Goal: Task Accomplishment & Management: Manage account settings

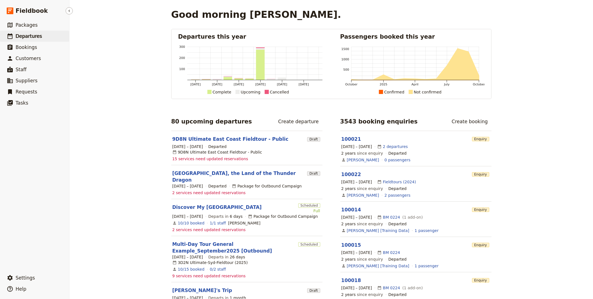
click at [28, 35] on span "Departures" at bounding box center [29, 36] width 26 height 6
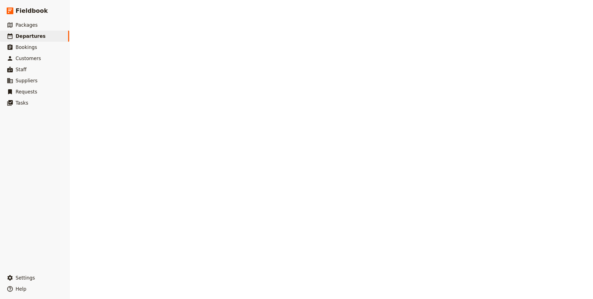
select select "CREATED_AT"
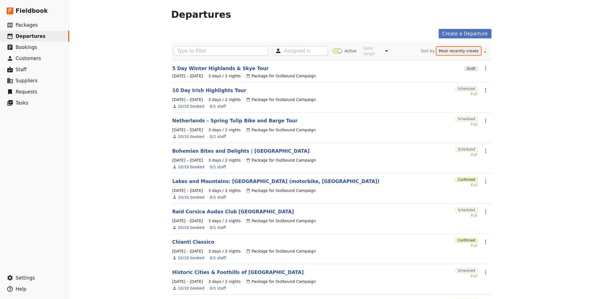
click at [296, 48] on select "Start date Name Status Most recently updated Most recently created" at bounding box center [459, 51] width 44 height 8
click at [296, 54] on button "Change sort direction" at bounding box center [485, 51] width 8 height 8
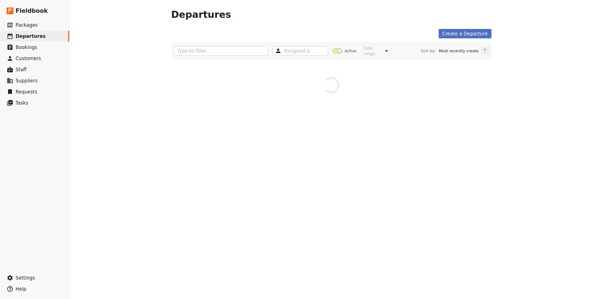
click at [296, 53] on icon "Change sort direction" at bounding box center [485, 51] width 3 height 1
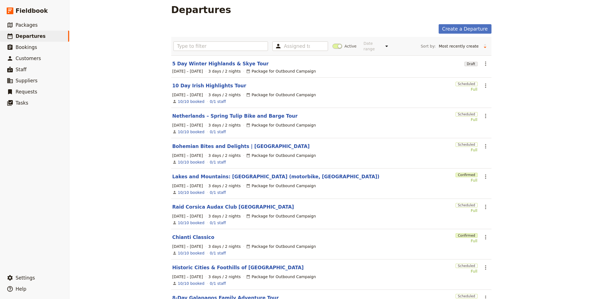
scroll to position [4, 0]
click at [296, 46] on span at bounding box center [338, 46] width 10 height 5
click at [296, 44] on input "Active" at bounding box center [333, 44] width 0 height 0
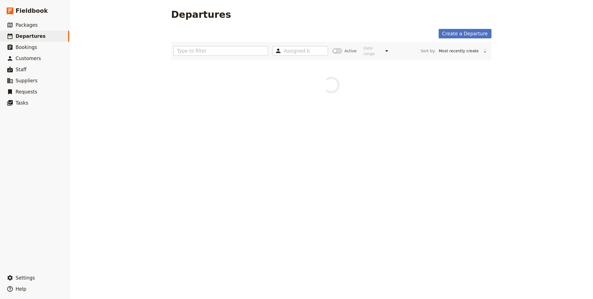
scroll to position [0, 0]
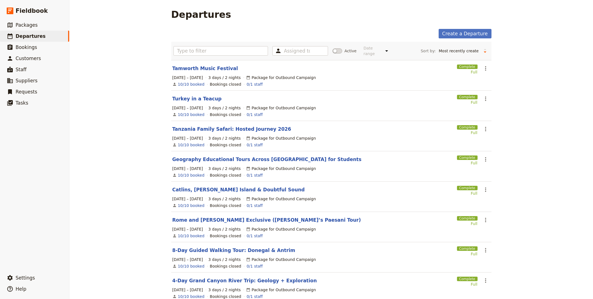
click at [296, 46] on div "Assigned to Active Date range Upcoming This week Last week This month Last mont…" at bounding box center [332, 51] width 316 height 14
click at [296, 57] on div "Assigned to Active Date range Upcoming This week Last week This month Last mont…" at bounding box center [332, 51] width 316 height 14
click at [296, 54] on label "Active" at bounding box center [345, 51] width 24 height 6
click at [296, 48] on input "Active" at bounding box center [333, 48] width 0 height 0
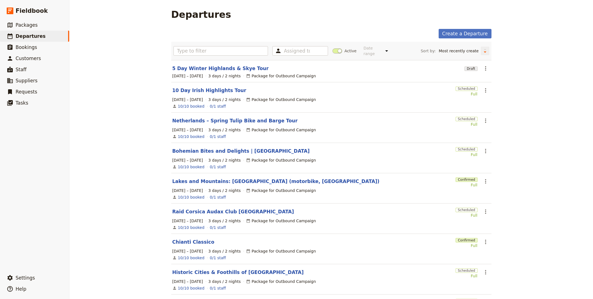
click at [296, 52] on button "Change sort direction" at bounding box center [485, 51] width 8 height 8
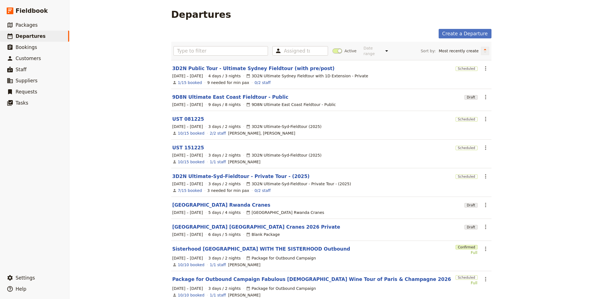
click at [296, 51] on icon "Change sort direction" at bounding box center [485, 50] width 3 height 5
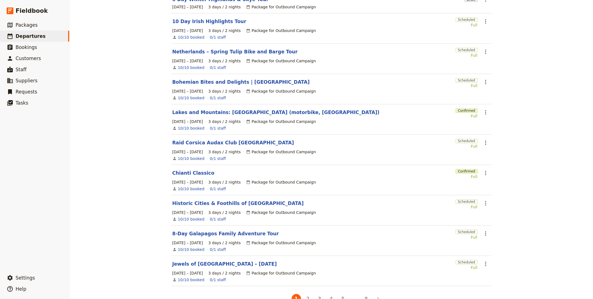
scroll to position [84, 0]
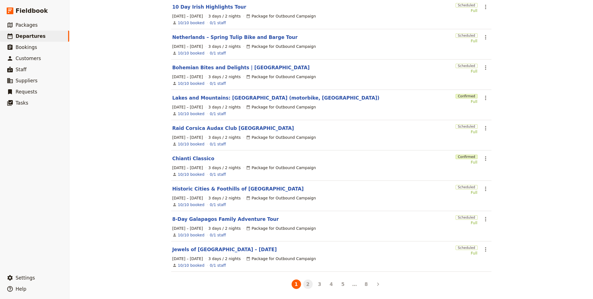
click at [296, 282] on button "2" at bounding box center [307, 283] width 9 height 9
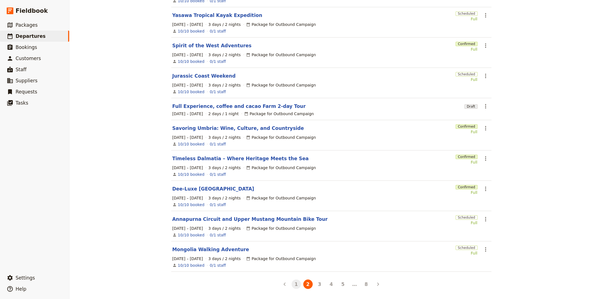
click at [296, 281] on button "1" at bounding box center [296, 283] width 9 height 9
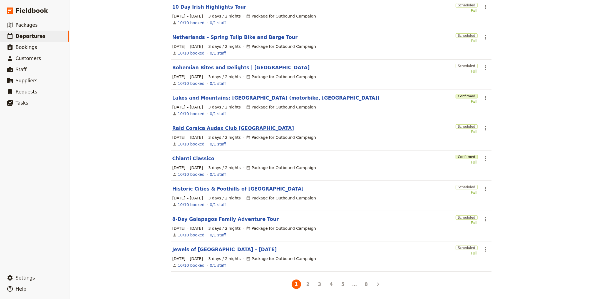
scroll to position [0, 0]
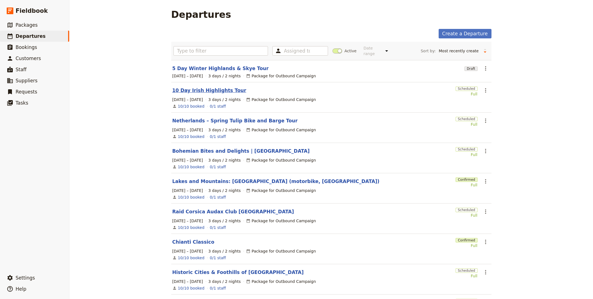
click at [220, 90] on link "10 Day Irish Highlights Tour" at bounding box center [209, 90] width 74 height 7
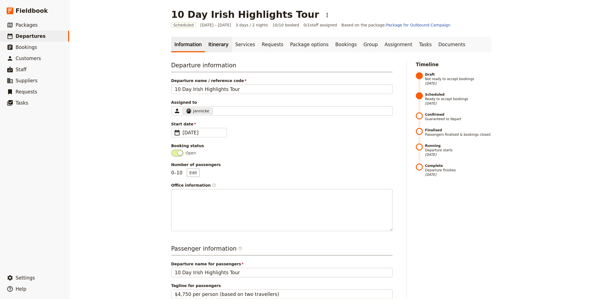
click at [217, 43] on link "Itinerary" at bounding box center [218, 45] width 27 height 16
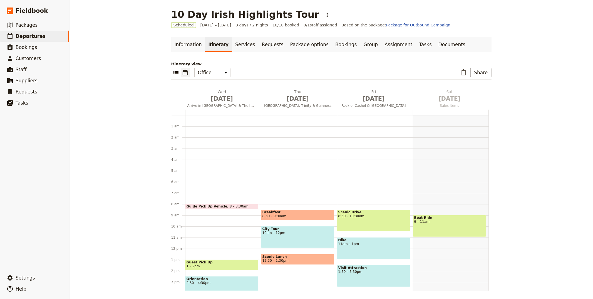
scroll to position [72, 0]
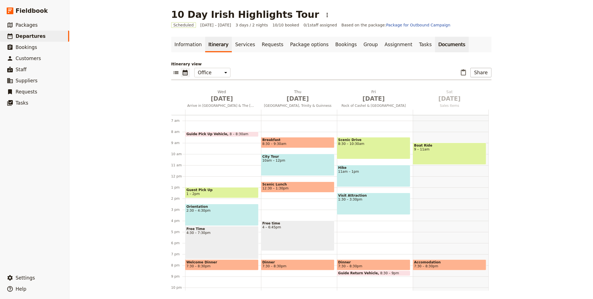
click at [296, 45] on link "Documents" at bounding box center [452, 45] width 34 height 16
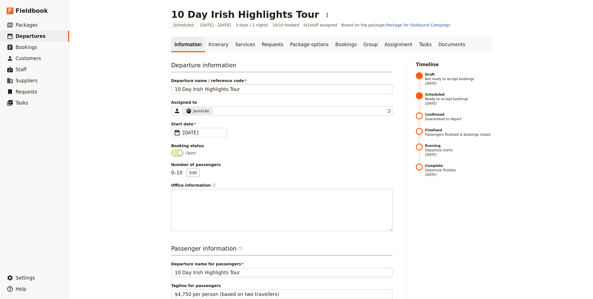
select select "CREATED_AT"
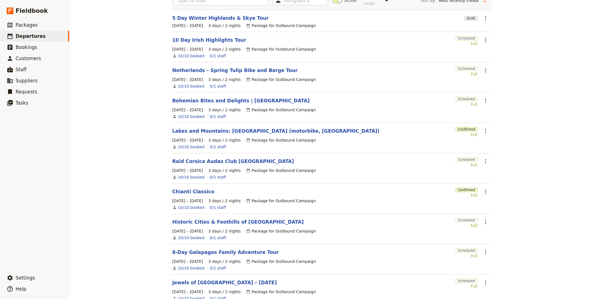
scroll to position [84, 0]
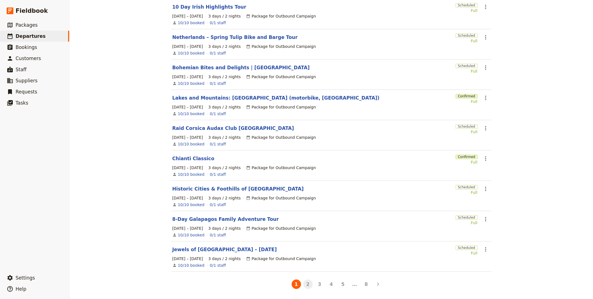
click at [296, 285] on button "2" at bounding box center [307, 283] width 9 height 9
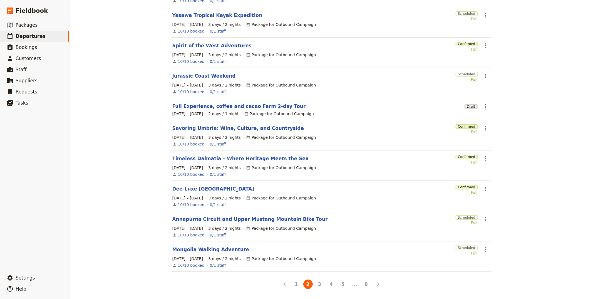
scroll to position [0, 0]
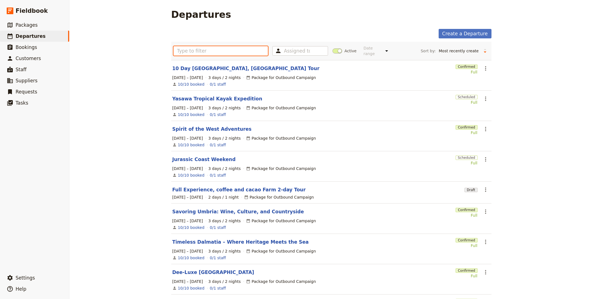
click at [193, 50] on input "text" at bounding box center [221, 50] width 95 height 9
paste input "Full Experience, Coffee and Cacao Farm Tour 2-Days tour"
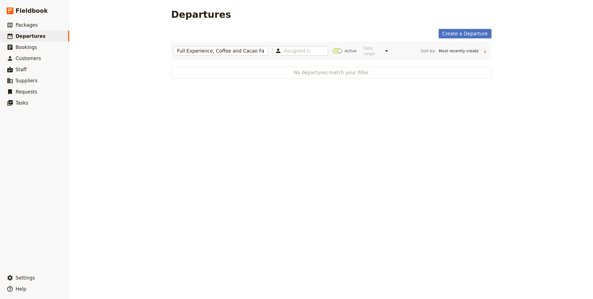
click at [296, 52] on span "Active" at bounding box center [351, 51] width 12 height 6
click at [296, 48] on input "Active" at bounding box center [333, 48] width 0 height 0
click at [237, 49] on input "Full Experience, Coffee and Cacao Farm Tour 2-Days tour" at bounding box center [221, 50] width 95 height 9
paste input "Cacao Farm"
type input "Cacao Farm"
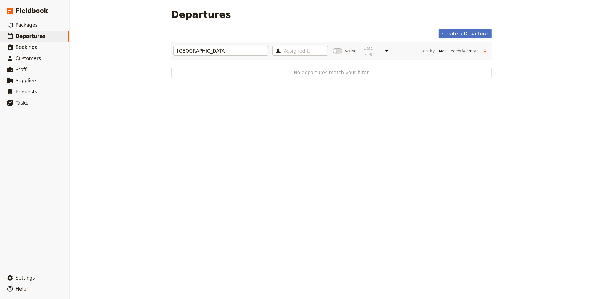
click at [296, 52] on span at bounding box center [338, 50] width 10 height 5
click at [296, 48] on input "Active" at bounding box center [333, 48] width 0 height 0
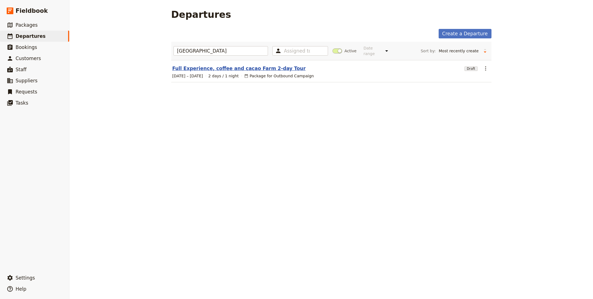
click at [253, 69] on link "Full Experience, coffee and cacao Farm 2-day Tour" at bounding box center [238, 68] width 133 height 7
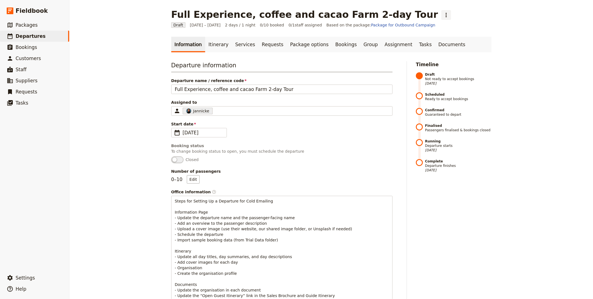
click at [296, 14] on icon "Actions" at bounding box center [446, 15] width 1 height 4
click at [296, 25] on span "Clone this departure" at bounding box center [412, 27] width 40 height 6
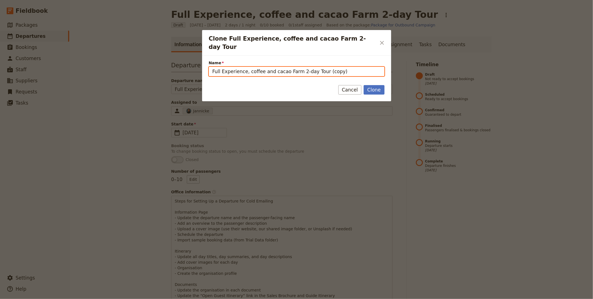
click at [296, 67] on input "Full Experience, coffee and cacao Farm 2-day Tour (copy)" at bounding box center [297, 71] width 176 height 9
type input "Full Experience, coffee and cacao Farm 2-day Tour [Mock-Up]"
click at [296, 85] on button "Clone" at bounding box center [374, 89] width 21 height 9
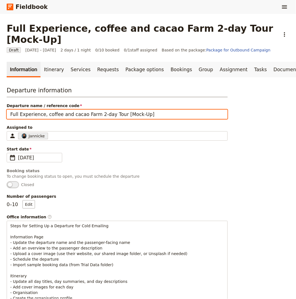
click at [118, 110] on input "Full Experience, coffee and cacao Farm 2-day Tour [Mock-Up]" at bounding box center [117, 114] width 221 height 9
paste input "Central Vietnam Highlights"
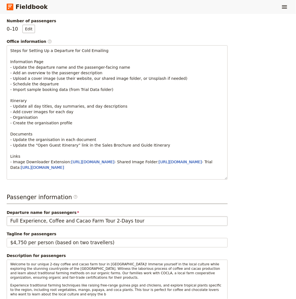
type input "Central Vietnam Highlights for Adventure Journeys [Mock-Up]"
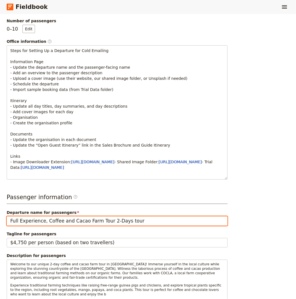
click at [85, 222] on input "Full Experience, Coffee and Cacao Farm Tour 2-Days tour" at bounding box center [117, 220] width 221 height 9
paste input "Central Vietnam Highlights"
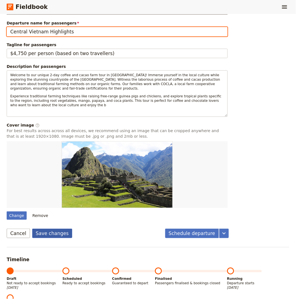
type input "Central Vietnam Highlights"
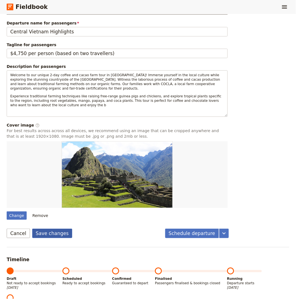
click at [60, 231] on button "Save changes" at bounding box center [52, 233] width 40 height 9
click at [19, 214] on div "Change" at bounding box center [17, 215] width 20 height 8
click at [7, 211] on input "Change" at bounding box center [6, 211] width 0 height 0
type input "C:\fakepath\allphoto-bangkok-dpj0K1CEjAw-unsplash.jpg"
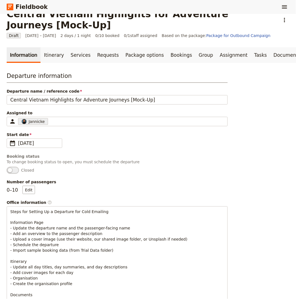
scroll to position [0, 0]
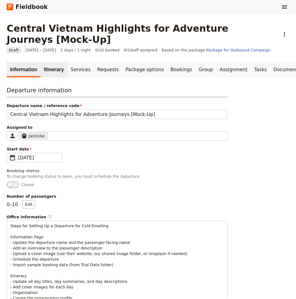
click at [56, 62] on link "Itinerary" at bounding box center [54, 70] width 27 height 16
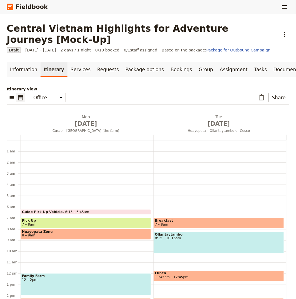
scroll to position [64, 0]
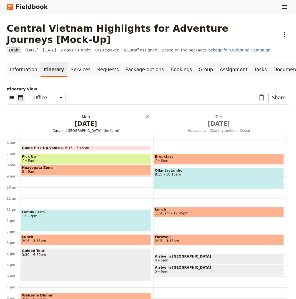
click at [86, 114] on h2 "[DATE] Cusco – [GEOGRAPHIC_DATA] (the farm)" at bounding box center [86, 121] width 127 height 14
click at [288, 123] on icon "Add after day 2" at bounding box center [287, 126] width 6 height 6
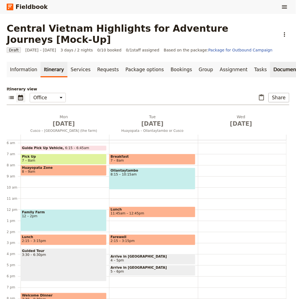
click at [271, 63] on link "Documents" at bounding box center [288, 70] width 34 height 16
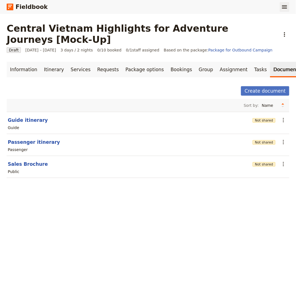
click at [288, 11] on button "​" at bounding box center [284, 6] width 9 height 9
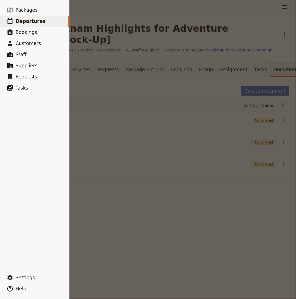
click at [23, 268] on ul "​ Packages ​ Departures ​ Bookings ​ Customers ​ Staff ​ Suppliers ​ Requests ​…" at bounding box center [34, 137] width 69 height 266
click at [23, 281] on button "​ Settings" at bounding box center [34, 277] width 69 height 11
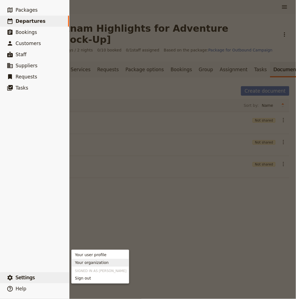
click at [91, 265] on span "Your organization" at bounding box center [92, 263] width 34 height 6
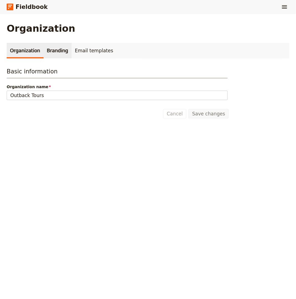
click at [49, 46] on link "Branding" at bounding box center [58, 51] width 28 height 16
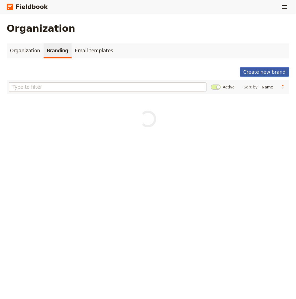
click at [259, 69] on button "Create new brand" at bounding box center [264, 71] width 49 height 9
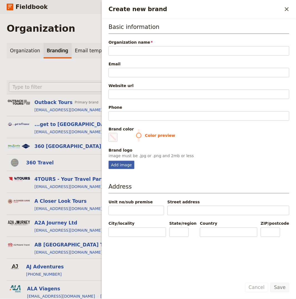
click at [118, 167] on div "Add image" at bounding box center [122, 165] width 26 height 8
click at [109, 161] on input "Add image" at bounding box center [108, 160] width 0 height 0
type input "C:\fakepath\logo.png"
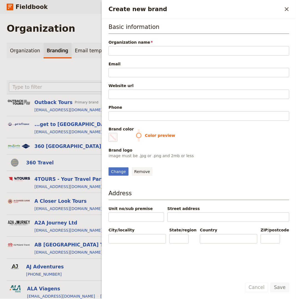
click at [135, 176] on button "Remove" at bounding box center [142, 171] width 21 height 8
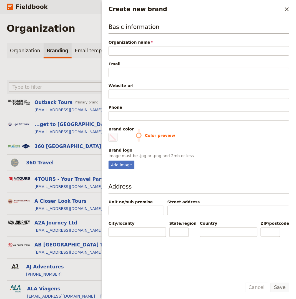
click at [289, 14] on div "Create new brand ​" at bounding box center [199, 9] width 194 height 18
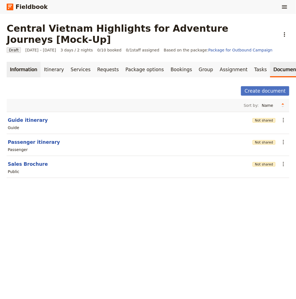
click at [27, 62] on link "Information" at bounding box center [24, 70] width 34 height 16
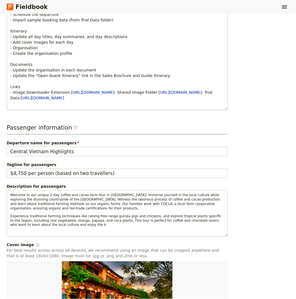
scroll to position [280, 0]
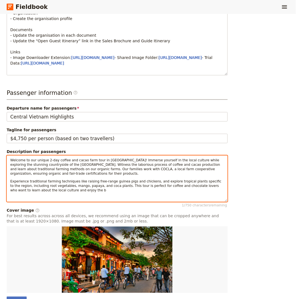
click at [84, 176] on div "Welcome to our unique 2-day coffee and cacao farm tour in [GEOGRAPHIC_DATA]! Im…" at bounding box center [117, 179] width 221 height 46
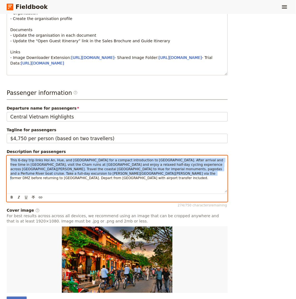
copy span "This 6-day trip links Hoi An, Hue, and [GEOGRAPHIC_DATA] for a compact introduc…"
click at [185, 182] on div "This 6-day trip links Hoi An, Hue, and [GEOGRAPHIC_DATA] for a compact introduc…" at bounding box center [117, 174] width 221 height 37
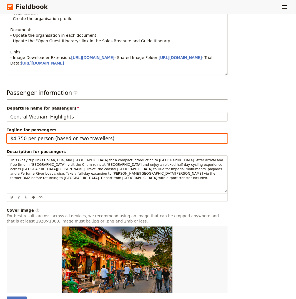
click at [126, 136] on input "$4,750 per person (based on two travellers)" at bounding box center [117, 138] width 221 height 9
paste input "This 6-day trip links Hoi An, Hue, and [GEOGRAPHIC_DATA] for a compact introduc…"
click at [103, 138] on input "$4,750 per person (based on two travellers) This 6-day trip links [GEOGRAPHIC_D…" at bounding box center [117, 138] width 221 height 9
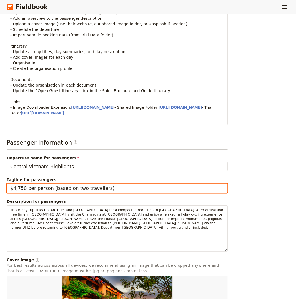
scroll to position [194, 0]
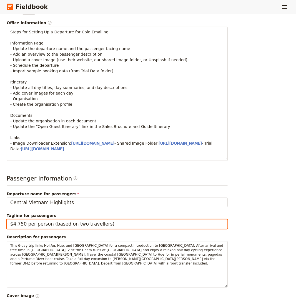
type input "$4,750 per person (based on two travellers)"
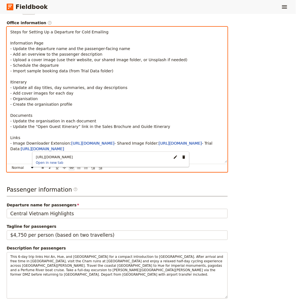
click at [177, 159] on body "Fieldbook ​ ​ Fieldbook ​ ​ Packages ​ Departures ​ Bookings ​ Customers ​ Staf…" at bounding box center [148, 149] width 296 height 299
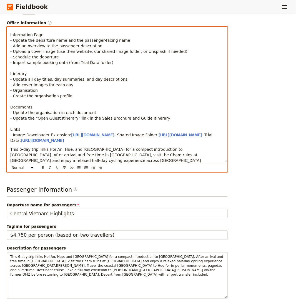
scroll to position [31, 0]
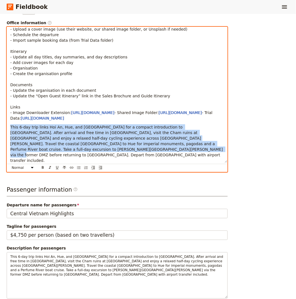
click at [9, 128] on div "Steps for Setting Up a Departure for Cold Emailing Information Page - Update th…" at bounding box center [117, 95] width 221 height 136
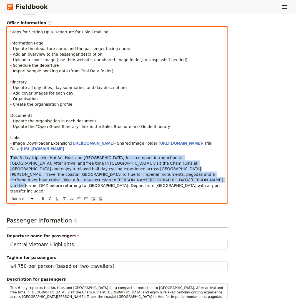
scroll to position [0, 0]
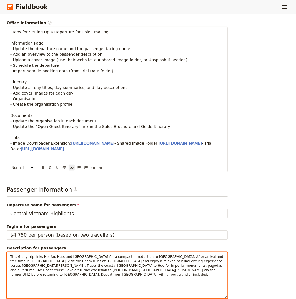
click at [61, 262] on div "This 6-day trip links Hoi An, Hue, and [GEOGRAPHIC_DATA] for a compact introduc…" at bounding box center [117, 276] width 221 height 46
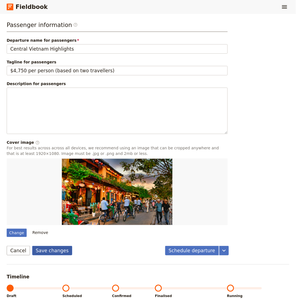
click at [60, 246] on button "Save changes" at bounding box center [52, 250] width 40 height 9
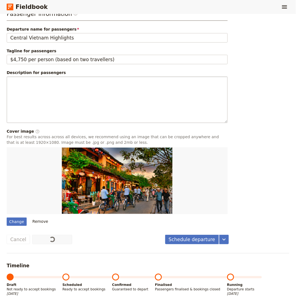
scroll to position [359, 0]
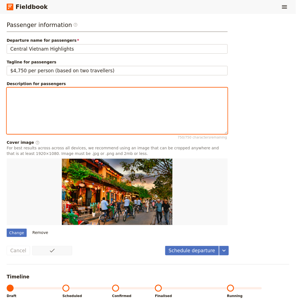
click at [69, 106] on div at bounding box center [117, 111] width 221 height 46
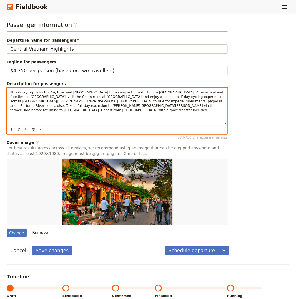
click at [119, 108] on div "This 6-day trip links Hoi An, Hue, and [GEOGRAPHIC_DATA] for a compact introduc…" at bounding box center [117, 106] width 221 height 37
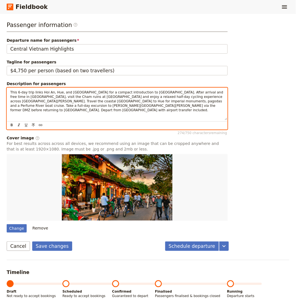
scroll to position [357, 0]
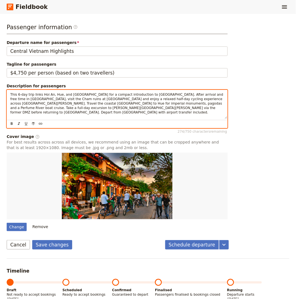
drag, startPoint x: 227, startPoint y: 113, endPoint x: 227, endPoint y: 105, distance: 7.8
click at [227, 105] on div "This 6-day trip links Hoi An, Hue, and [GEOGRAPHIC_DATA] for a compact introduc…" at bounding box center [117, 104] width 221 height 29
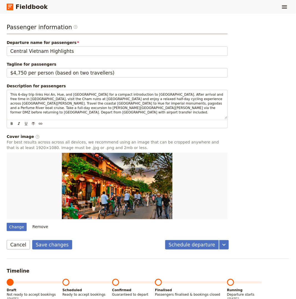
click at [44, 240] on button "Save changes" at bounding box center [52, 244] width 40 height 9
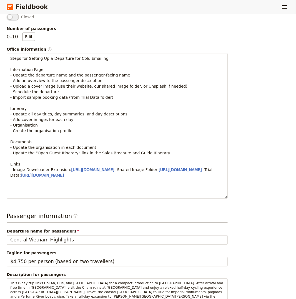
scroll to position [0, 0]
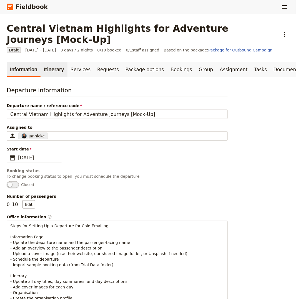
click at [41, 62] on link "Itinerary" at bounding box center [54, 70] width 27 height 16
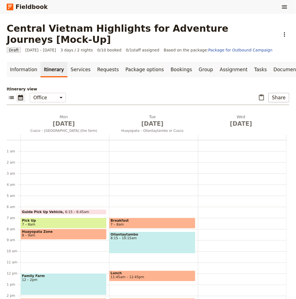
scroll to position [64, 0]
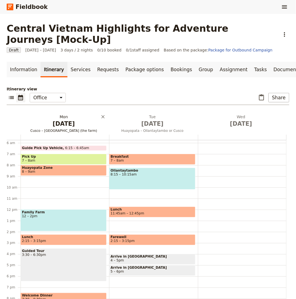
click at [60, 120] on span "[DATE]" at bounding box center [64, 124] width 82 height 8
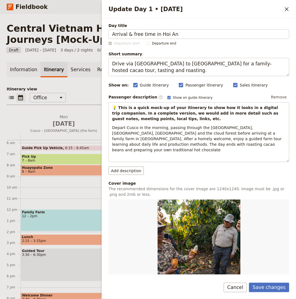
type input "Arrival & free time in Hoi An"
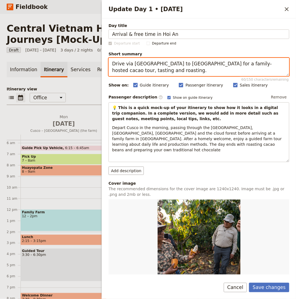
click at [166, 69] on textarea "Drive via [GEOGRAPHIC_DATA] to [GEOGRAPHIC_DATA] for a family-hosted cacao tour…" at bounding box center [199, 67] width 181 height 18
paste textarea "Private pick-up to [GEOGRAPHIC_DATA], hotel check-in and time at leisure in the…"
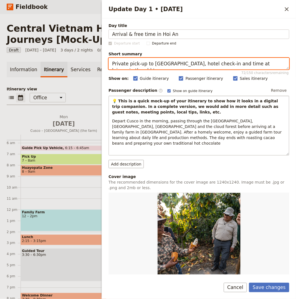
type textarea "Private pick-up to [GEOGRAPHIC_DATA], hotel check-in and time at leisure in the…"
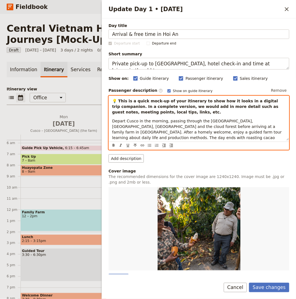
click at [218, 129] on p "Depart Cusco in the morning, passing through the [GEOGRAPHIC_DATA], [GEOGRAPHIC…" at bounding box center [199, 132] width 174 height 28
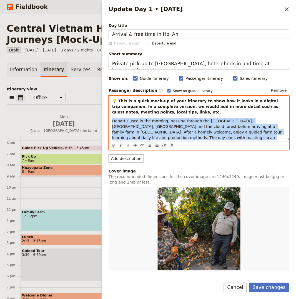
click at [218, 129] on p "Depart Cusco in the morning, passing through the [GEOGRAPHIC_DATA], [GEOGRAPHIC…" at bounding box center [199, 132] width 174 height 28
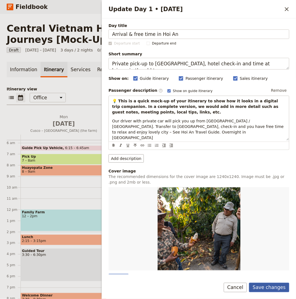
click at [278, 289] on button "Save changes" at bounding box center [269, 287] width 40 height 9
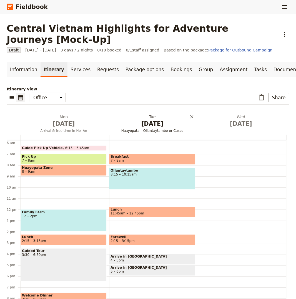
click at [155, 120] on span "[DATE]" at bounding box center [153, 124] width 82 height 8
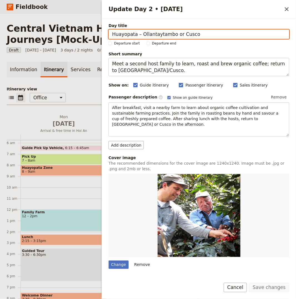
click at [189, 32] on input "Huayopata – Ollantaytambo or Cusco" at bounding box center [199, 33] width 181 height 9
paste input "My Son Sanctuary & Hoi An at leisure"
type input "My Son Sanctuary & Hoi An at leisure"
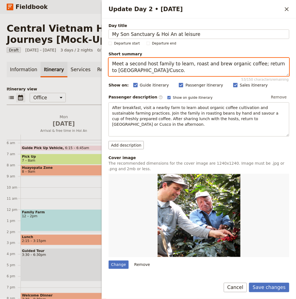
click at [187, 70] on textarea "Meet a second host family to learn, roast and brew organic coffee; return to [G…" at bounding box center [199, 67] width 181 height 18
paste textarea "orning at My Son; afternoon free for your own leisure and shopping in [GEOGRAPH…"
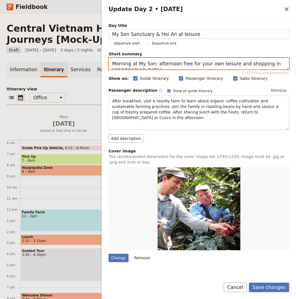
type textarea "Morning at My Son; afternoon free for your own leisure and shopping in [GEOGRAP…"
click at [74, 120] on span "[DATE]" at bounding box center [64, 124] width 82 height 8
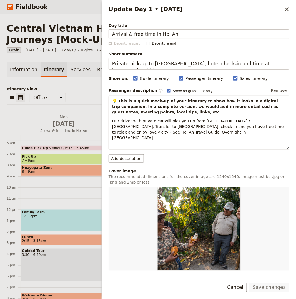
click at [116, 274] on div "Change" at bounding box center [119, 278] width 20 height 8
click at [109, 274] on input "Change" at bounding box center [108, 274] width 0 height 0
click at [96, 114] on h2 "[DATE] Arrival & free time in Hoi An" at bounding box center [64, 121] width 82 height 14
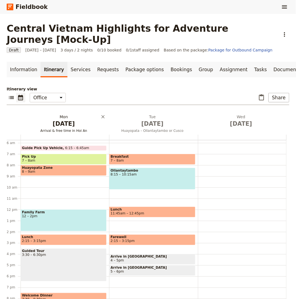
click at [72, 122] on button "[DATE] Arrival & free time in Hoi An" at bounding box center [65, 124] width 89 height 21
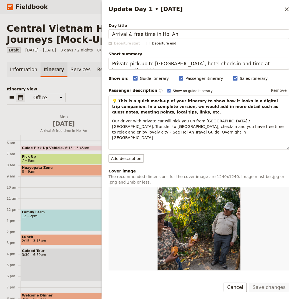
click at [120, 274] on div "Change" at bounding box center [119, 278] width 20 height 8
click at [109, 274] on input "Change" at bounding box center [108, 274] width 0 height 0
type input "C:\fakepath\[PERSON_NAME]-soledas-XGuZ4HlC5qU-unsplash.jpg"
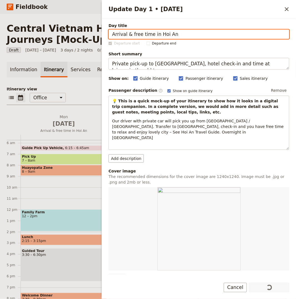
click at [82, 93] on div "​ ​ Office Guide Passenger Sales ​ Share" at bounding box center [148, 99] width 283 height 12
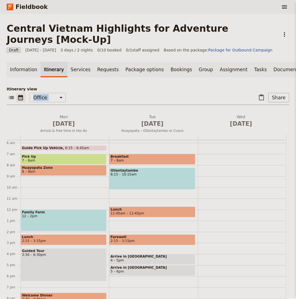
click at [82, 93] on div "​ ​ Office Guide Passenger Sales ​ Share" at bounding box center [148, 99] width 283 height 12
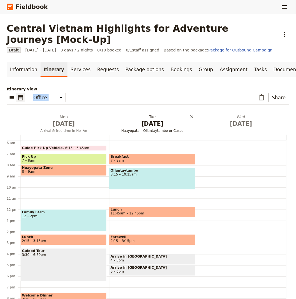
click at [120, 120] on span "[DATE]" at bounding box center [153, 124] width 82 height 8
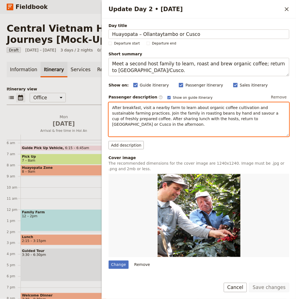
click at [163, 116] on p "After breakfast, visit a nearby farm to learn about organic coffee cultivation …" at bounding box center [199, 116] width 174 height 22
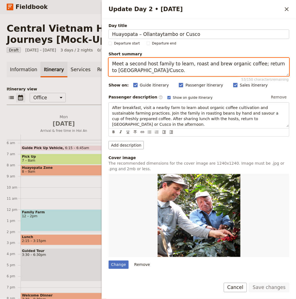
click at [182, 70] on textarea "Meet a second host family to learn, roast and brew organic coffee; return to [G…" at bounding box center [199, 67] width 181 height 18
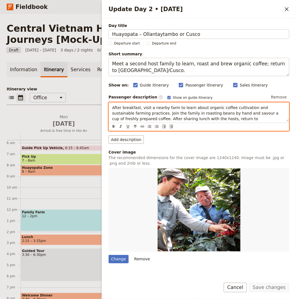
click at [209, 119] on span "After breakfast, visit a nearby farm to learn about organic coffee cultivation …" at bounding box center [196, 115] width 168 height 21
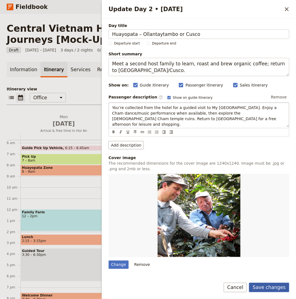
click at [263, 286] on button "Save changes" at bounding box center [269, 287] width 40 height 9
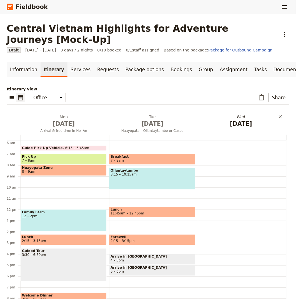
click at [236, 114] on h2 "[DATE]" at bounding box center [242, 121] width 82 height 14
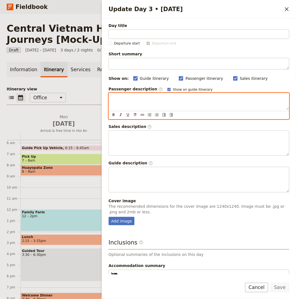
click at [195, 99] on p "Update Day 3 • 10 Dec" at bounding box center [199, 98] width 174 height 6
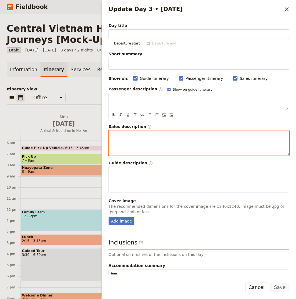
click at [174, 154] on div "​ ​ ​ ​ ​ ​ ​ ​ ​" at bounding box center [199, 142] width 181 height 25
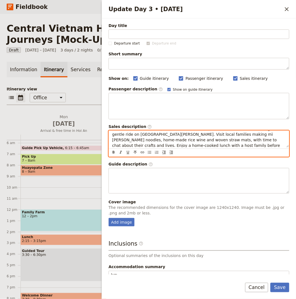
scroll to position [0, 0]
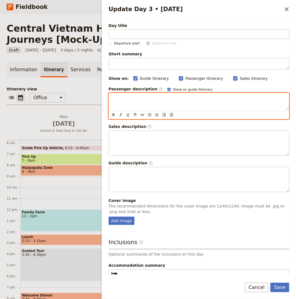
click at [172, 104] on div "Update Day 3 • 10 Dec" at bounding box center [199, 101] width 180 height 17
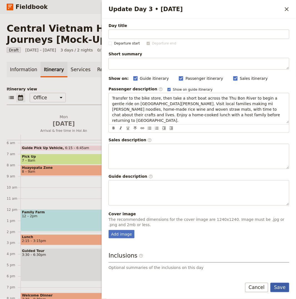
click at [277, 288] on button "Save" at bounding box center [280, 287] width 19 height 9
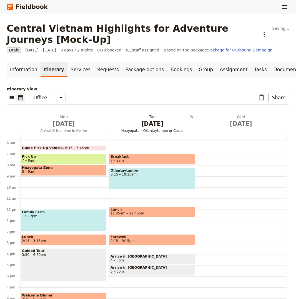
click at [135, 122] on span "[DATE]" at bounding box center [153, 124] width 82 height 8
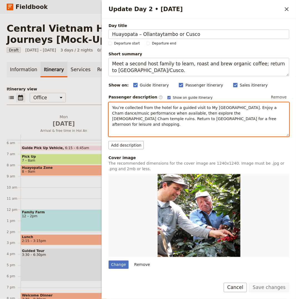
click at [196, 112] on span "You’re collected from the hotel for a guided visit to My [GEOGRAPHIC_DATA]. Enj…" at bounding box center [195, 115] width 166 height 21
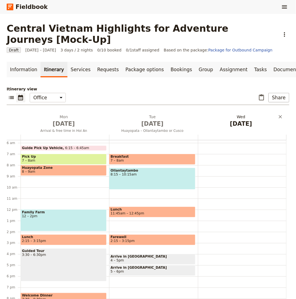
click at [238, 114] on h2 "[DATE]" at bounding box center [242, 121] width 82 height 14
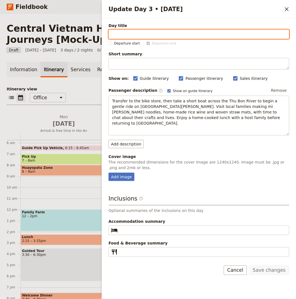
click at [212, 32] on input "Day title" at bounding box center [199, 33] width 181 height 9
paste input "Cam [PERSON_NAME] Island cycling & local lunch"
type input "Cam [PERSON_NAME] Island cycling & local lunch"
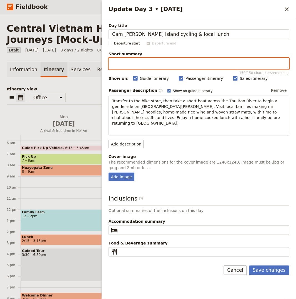
click at [202, 60] on textarea "Short summary 150 / 150 characters remaining" at bounding box center [199, 64] width 181 height 12
paste textarea "Morning cycling on Cam [PERSON_NAME] Island with craft visits and a home-cooked…"
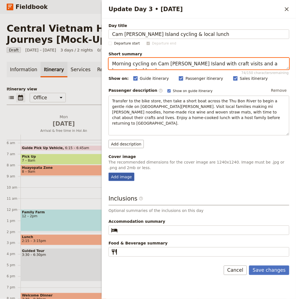
type textarea "Morning cycling on Cam [PERSON_NAME] Island with craft visits and a home-cooked…"
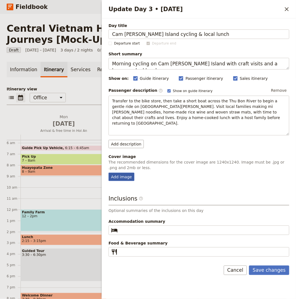
click at [122, 173] on div "Add image" at bounding box center [122, 177] width 26 height 8
click at [109, 172] on input "Add image" at bounding box center [108, 172] width 0 height 0
type input "C:\fakepath\[PERSON_NAME]-reverse-WMo1t2nfBk8-unsplash.jpg"
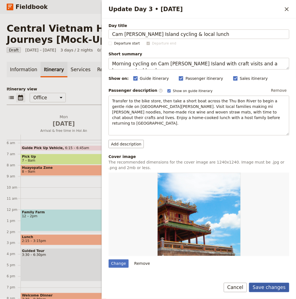
click at [275, 288] on button "Save changes" at bounding box center [269, 287] width 40 height 9
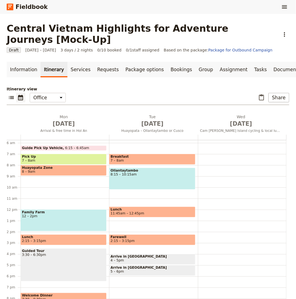
scroll to position [14, 0]
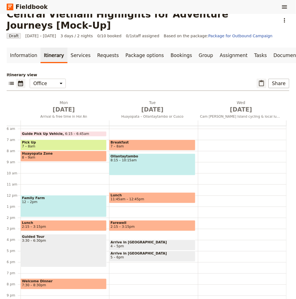
click at [263, 80] on icon "Paste itinerary item" at bounding box center [262, 83] width 7 height 7
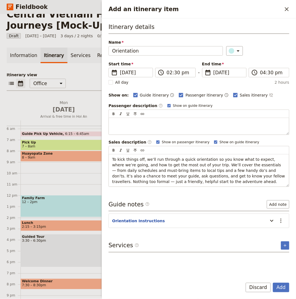
click at [273, 283] on button "Add" at bounding box center [281, 287] width 16 height 9
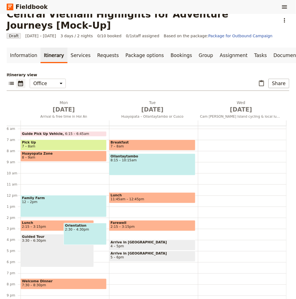
click at [53, 215] on span at bounding box center [64, 216] width 86 height 2
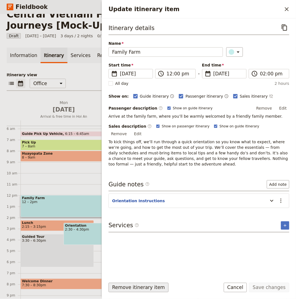
click at [137, 286] on button "Remove itinerary item" at bounding box center [139, 287] width 60 height 9
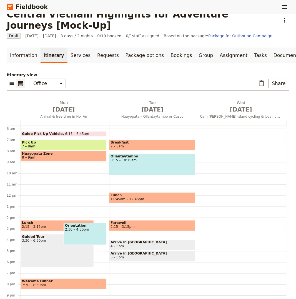
click at [74, 153] on div "Guide Pick Up Vehicle 6:15 – 6:45am Pick Up 7 – 8am [GEOGRAPHIC_DATA] Zone 8 – …" at bounding box center [65, 195] width 89 height 267
click at [72, 155] on span "8 – 9am" at bounding box center [63, 157] width 83 height 4
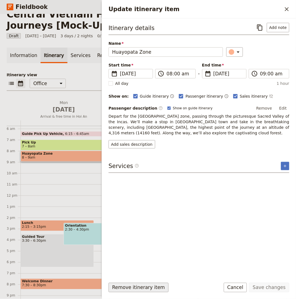
click at [141, 286] on button "Remove itinerary item" at bounding box center [139, 287] width 60 height 9
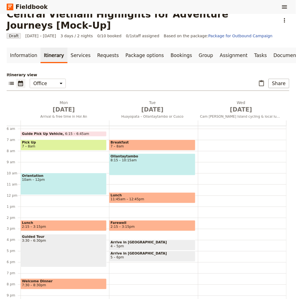
click at [80, 221] on span "Lunch" at bounding box center [63, 223] width 83 height 4
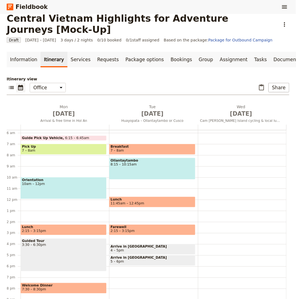
click at [74, 229] on span "2:15 – 3:15pm" at bounding box center [63, 231] width 83 height 4
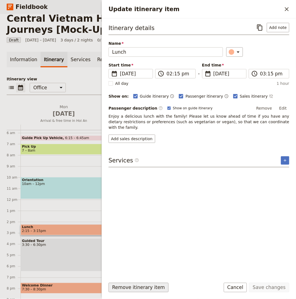
click at [142, 285] on button "Remove itinerary item" at bounding box center [139, 287] width 60 height 9
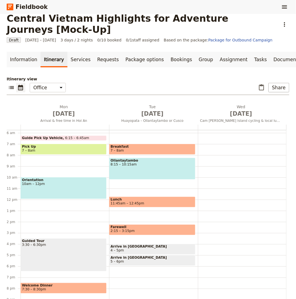
click at [58, 243] on span "3:30 – 6:30pm" at bounding box center [63, 245] width 83 height 4
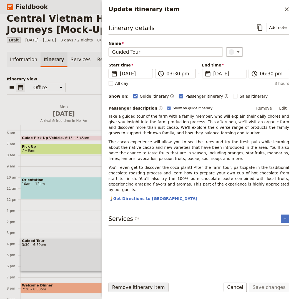
click at [138, 287] on button "Remove itinerary item" at bounding box center [139, 287] width 60 height 9
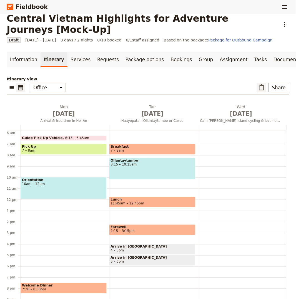
click at [264, 84] on icon "Paste itinerary item" at bounding box center [261, 87] width 5 height 6
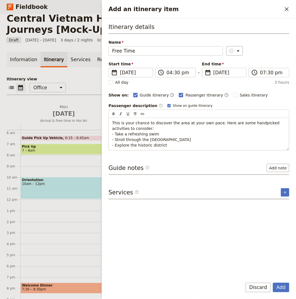
click at [273, 283] on button "Add" at bounding box center [281, 287] width 16 height 9
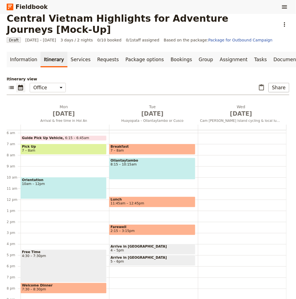
click at [56, 183] on div "Orientation 10am – 12pm" at bounding box center [64, 188] width 86 height 22
click at [49, 255] on div "Free Time 4:30 – 7:30pm" at bounding box center [64, 265] width 86 height 33
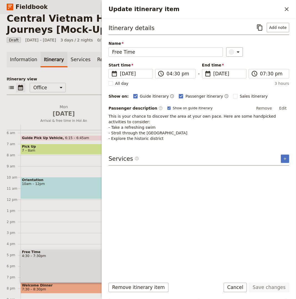
click at [65, 182] on span "10am – 12pm" at bounding box center [63, 184] width 83 height 4
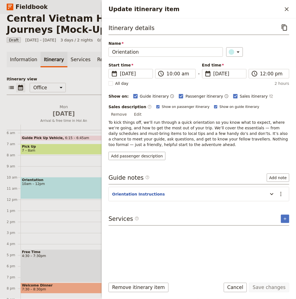
click at [167, 139] on span "To kick things off, we’ll run through a quick orientation so you know what to e…" at bounding box center [199, 133] width 181 height 27
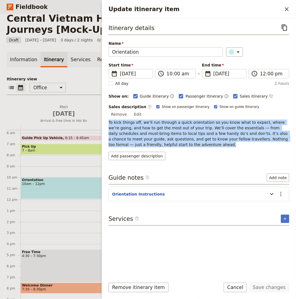
click at [167, 139] on span "To kick things off, we’ll run through a quick orientation so you know what to e…" at bounding box center [199, 133] width 181 height 27
copy span "To kick things off, we’ll run through a quick orientation so you know what to e…"
click at [148, 153] on button "Add passenger description" at bounding box center [137, 156] width 57 height 8
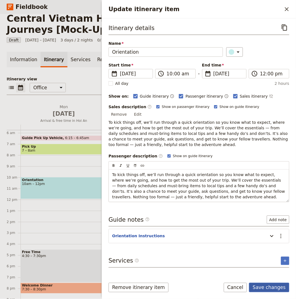
click at [265, 284] on button "Save changes" at bounding box center [269, 287] width 40 height 9
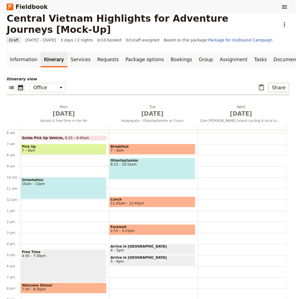
click at [70, 284] on span "Welcome Dinner" at bounding box center [63, 286] width 83 height 4
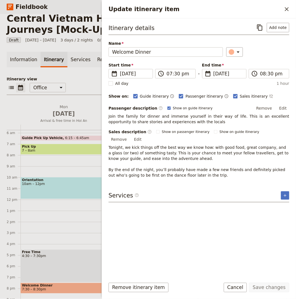
click at [169, 163] on span "Tonight, we kick things off the best way we know how: with good food, great com…" at bounding box center [200, 161] width 182 height 32
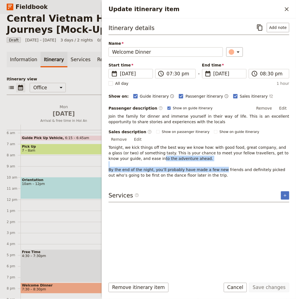
drag, startPoint x: 217, startPoint y: 163, endPoint x: 143, endPoint y: 154, distance: 74.7
click at [143, 154] on span "Tonight, we kick things off the best way we know how: with good food, great com…" at bounding box center [200, 161] width 182 height 32
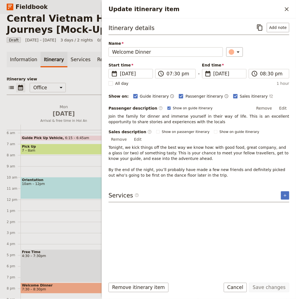
click at [184, 172] on div "Itinerary details ​ Add note Name Welcome Dinner ​ Start time ​ [DATE] [DATE] […" at bounding box center [199, 148] width 181 height 251
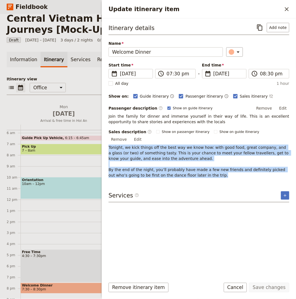
drag, startPoint x: 184, startPoint y: 164, endPoint x: 107, endPoint y: 142, distance: 80.4
click at [107, 142] on div "Itinerary details ​ Add note Name Welcome Dinner ​ Start time ​ [DATE] [DATE] […" at bounding box center [199, 146] width 194 height 256
copy span "Tonight, we kick things off the best way we know how: with good food, great com…"
click at [269, 107] on button "Remove" at bounding box center [264, 108] width 21 height 8
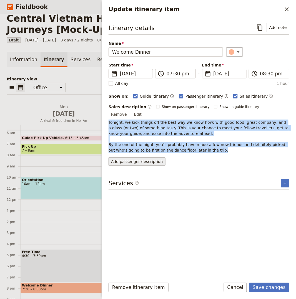
click at [135, 157] on button "Add passenger description" at bounding box center [137, 161] width 57 height 8
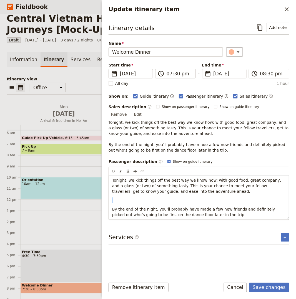
click at [206, 197] on div "Tonight, we kick things off the best way we know how: with good food, great com…" at bounding box center [199, 197] width 180 height 44
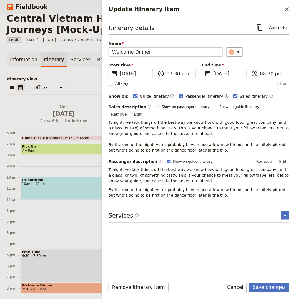
click at [280, 281] on form "Itinerary details ​ Add note Name Welcome Dinner ​ Start time ​ [DATE] [DATE] […" at bounding box center [199, 158] width 194 height 281
click at [274, 289] on button "Save changes" at bounding box center [269, 287] width 40 height 9
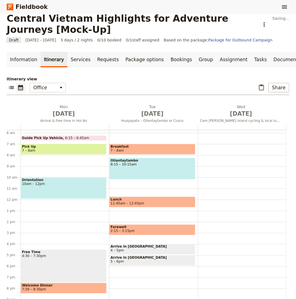
click at [60, 145] on div "Guide Pick Up Vehicle 6:15 – 6:45am Pick Up 7 – 8am Orientation 10am – 12pm Fre…" at bounding box center [65, 199] width 89 height 267
click at [58, 152] on span at bounding box center [64, 153] width 86 height 2
click at [65, 136] on span "6:15 – 6:45am" at bounding box center [77, 138] width 24 height 4
click at [59, 148] on span "7 – 8am" at bounding box center [63, 150] width 83 height 4
click at [178, 159] on span "Ollantaytambo" at bounding box center [152, 161] width 83 height 4
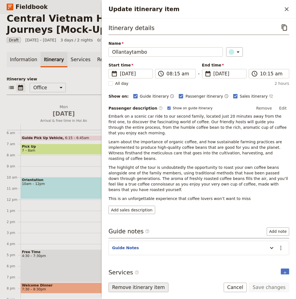
click at [142, 290] on button "Remove itinerary item" at bounding box center [139, 287] width 60 height 9
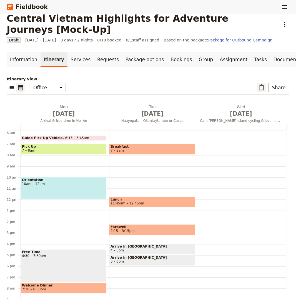
click at [263, 84] on icon "Paste itinerary item" at bounding box center [262, 87] width 7 height 7
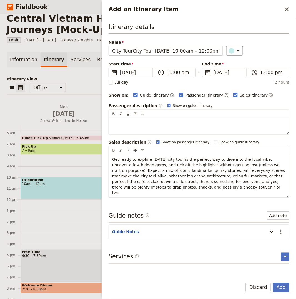
scroll to position [0, 4]
type input "City Tour"
click at [273, 283] on button "Add" at bounding box center [281, 287] width 16 height 9
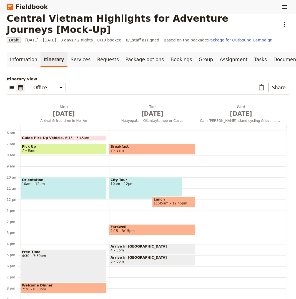
click at [147, 192] on div "Breakfast 7 – 8am City Tour 10am – 12pm Lunch 11:45am – 12:45pm Farewell 2:15 –…" at bounding box center [153, 199] width 89 height 267
click at [132, 177] on div "City Tour 10am – 12pm" at bounding box center [145, 188] width 73 height 22
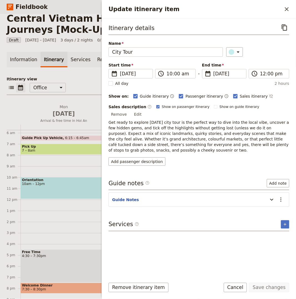
click at [177, 120] on span "Get ready to explore [DATE] city tour is the perfect way to dive into the local…" at bounding box center [200, 136] width 182 height 32
click at [166, 125] on span "Get ready to explore [DATE] city tour is the perfect way to dive into the local…" at bounding box center [200, 136] width 182 height 32
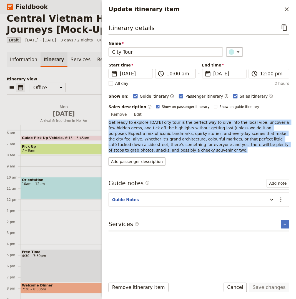
click at [166, 125] on span "Get ready to explore [DATE] city tour is the perfect way to dive into the local…" at bounding box center [200, 136] width 182 height 32
copy span "Get ready to explore [DATE] city tour is the perfect way to dive into the local…"
click at [144, 157] on button "Add passenger description" at bounding box center [137, 161] width 57 height 8
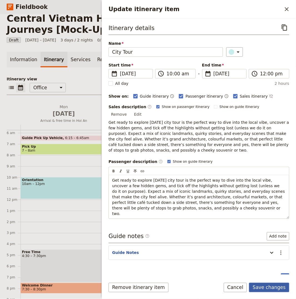
click at [266, 286] on button "Save changes" at bounding box center [269, 287] width 40 height 9
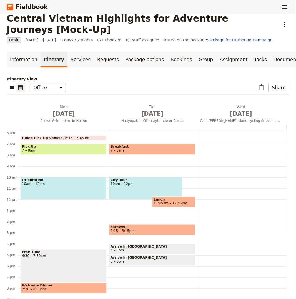
click at [179, 201] on span "11:45am – 12:45pm" at bounding box center [171, 203] width 34 height 4
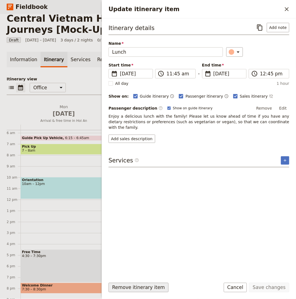
click at [118, 288] on button "Remove itinerary item" at bounding box center [139, 287] width 60 height 9
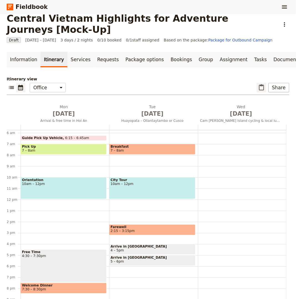
click at [263, 84] on icon "Paste itinerary item" at bounding box center [262, 87] width 7 height 7
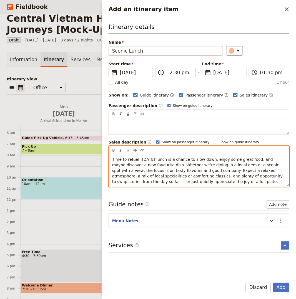
click at [198, 156] on div "Time to refuel! [DATE] lunch is a chance to slow down, enjoy some great food, a…" at bounding box center [199, 170] width 180 height 32
copy span "Time to refuel! [DATE] lunch is a chance to slow down, enjoy some great food, a…"
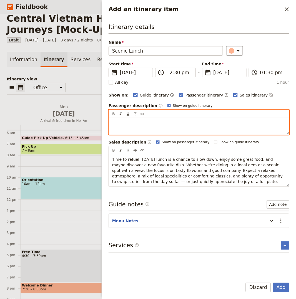
click at [187, 131] on div "Add an itinerary item" at bounding box center [199, 126] width 180 height 17
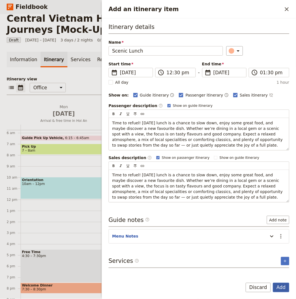
click at [281, 290] on button "Add" at bounding box center [281, 287] width 16 height 9
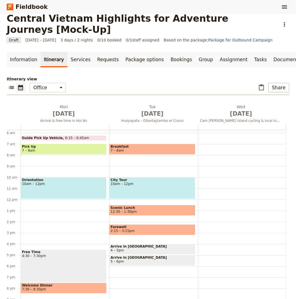
click at [160, 229] on span "2:15 – 3:15pm" at bounding box center [152, 231] width 83 height 4
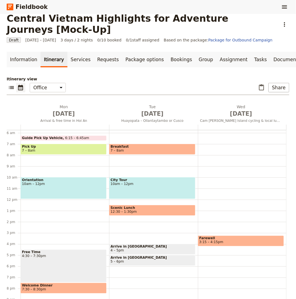
click at [163, 238] on div "Breakfast 7 – 8am City Tour 10am – 12pm Scenic Lunch 12:30 – 1:30pm Arrive in […" at bounding box center [153, 199] width 89 height 267
click at [175, 260] on span "5 – 6pm" at bounding box center [152, 262] width 83 height 4
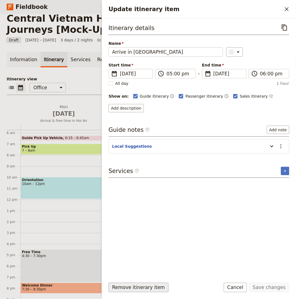
click at [146, 286] on button "Remove itinerary item" at bounding box center [139, 287] width 60 height 9
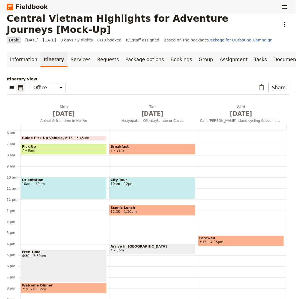
click at [153, 249] on span "4 – 5pm" at bounding box center [152, 251] width 83 height 4
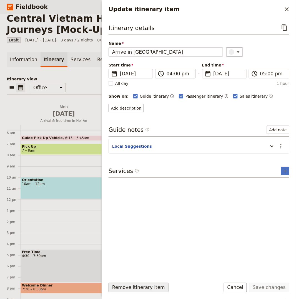
click at [148, 289] on button "Remove itinerary item" at bounding box center [139, 287] width 60 height 9
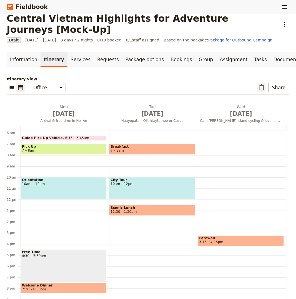
click at [263, 84] on icon "Paste itinerary item" at bounding box center [261, 87] width 5 height 6
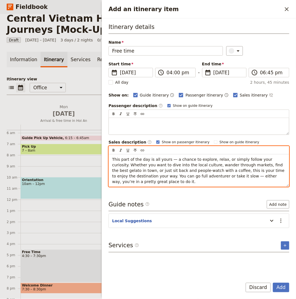
click at [169, 179] on p "This part of the day is all yours — a chance to explore, relax, or simply follo…" at bounding box center [199, 171] width 174 height 28
copy span "This part of the day is all yours — a chance to explore, relax, or simply follo…"
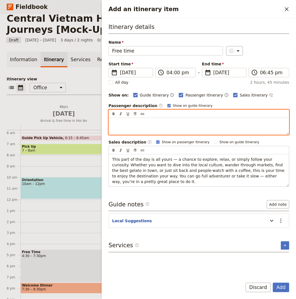
click at [170, 128] on div "Add an itinerary item" at bounding box center [199, 126] width 180 height 17
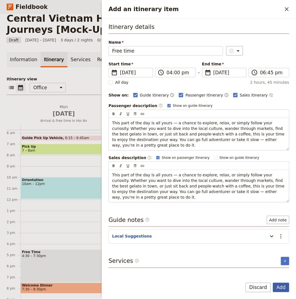
click at [280, 286] on button "Add" at bounding box center [281, 287] width 16 height 9
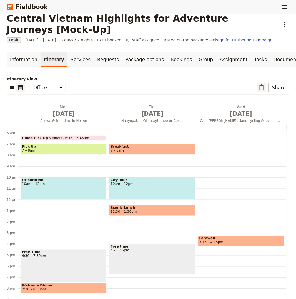
click at [265, 84] on icon "Paste itinerary item" at bounding box center [262, 87] width 7 height 7
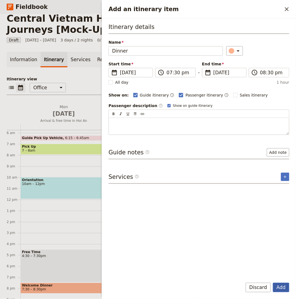
click at [280, 283] on button "Add" at bounding box center [281, 287] width 16 height 9
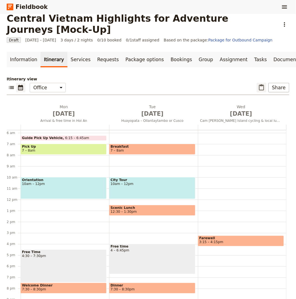
click at [261, 83] on button "​" at bounding box center [261, 87] width 9 height 9
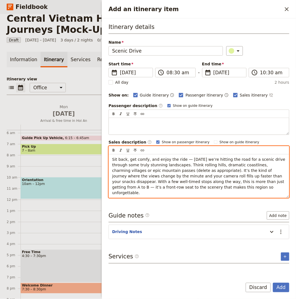
click at [189, 177] on span "Sit back, get comfy, and enjoy the ride — [DATE] we’re hitting the road for a s…" at bounding box center [199, 176] width 175 height 38
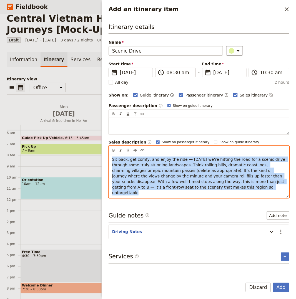
copy span "Sit back, get comfy, and enjoy the ride — [DATE] we’re hitting the road for a s…"
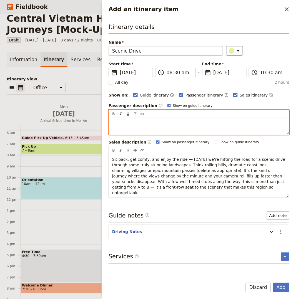
click at [189, 134] on div "Add an itinerary item" at bounding box center [199, 126] width 180 height 17
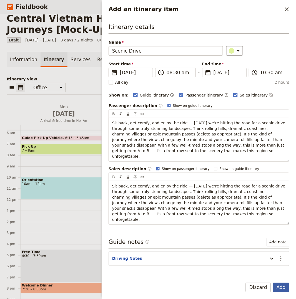
click at [286, 291] on button "Add" at bounding box center [281, 287] width 16 height 9
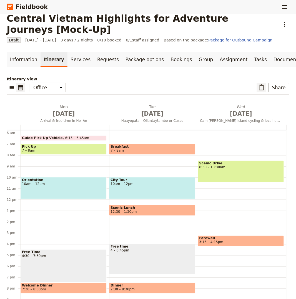
click at [263, 84] on icon "Paste itinerary item" at bounding box center [261, 87] width 5 height 6
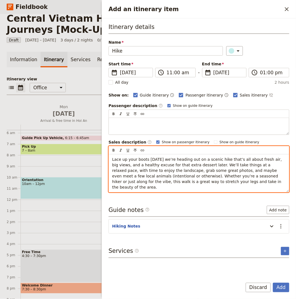
click at [196, 159] on span "Lace up your boots [DATE] we’re heading out on a scenic hike that’s all about f…" at bounding box center [197, 173] width 171 height 32
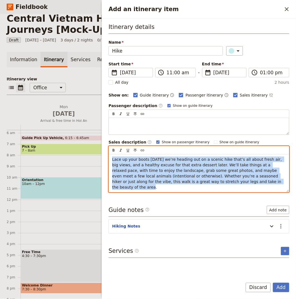
copy span "Lace up your boots [DATE] we’re heading out on a scenic hike that’s all about f…"
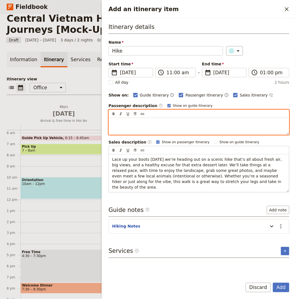
click at [194, 127] on div "Add an itinerary item" at bounding box center [199, 126] width 180 height 17
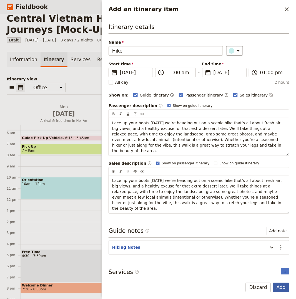
click at [279, 289] on button "Add" at bounding box center [281, 287] width 16 height 9
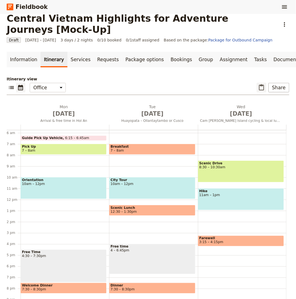
click at [264, 84] on icon "Paste itinerary item" at bounding box center [261, 87] width 5 height 6
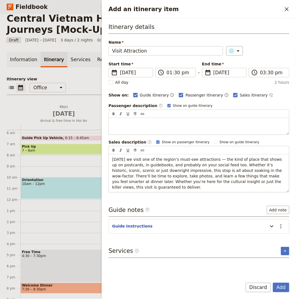
click at [265, 75] on div "Central Vietnam Highlights for Adventure Journeys [Mock-Up] ​ Draft [DATE] – [D…" at bounding box center [148, 156] width 296 height 285
click at [179, 194] on div "Itinerary details Name Visit Attraction ​ Start time ​ [DATE] [DATE] [DATE] 13:…" at bounding box center [199, 148] width 181 height 251
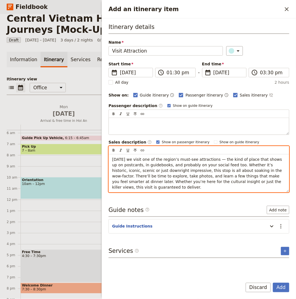
click at [180, 185] on p "[DATE] we visit one of the region’s must-see attractions — the kind of place th…" at bounding box center [199, 173] width 174 height 33
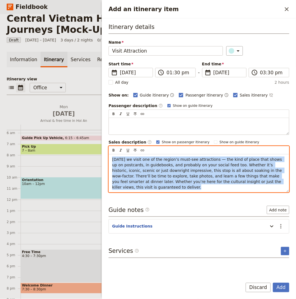
copy span "[DATE] we visit one of the region’s must-see attractions — the kind of place th…"
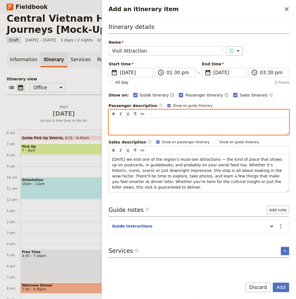
click at [185, 133] on div "Add an itinerary item" at bounding box center [199, 126] width 180 height 17
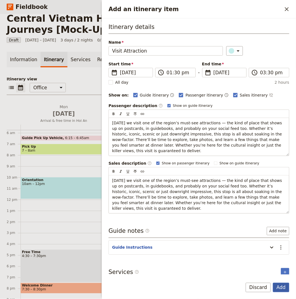
click at [283, 287] on button "Add" at bounding box center [281, 287] width 16 height 9
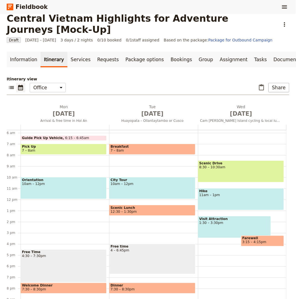
click at [260, 236] on div "Farewell 3:15 – 4:15pm" at bounding box center [262, 241] width 43 height 11
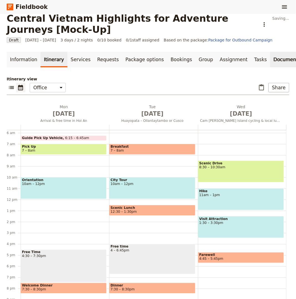
click at [271, 52] on link "Documents" at bounding box center [288, 60] width 34 height 16
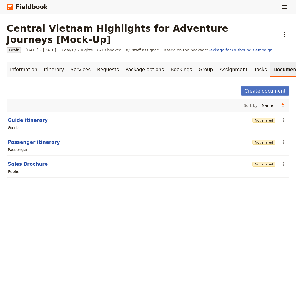
click at [36, 139] on button "Passenger itinerary" at bounding box center [34, 142] width 52 height 7
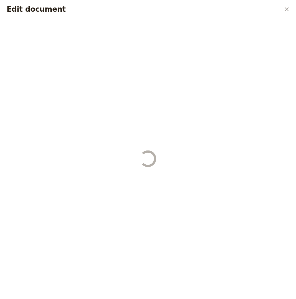
select select "PASSENGER"
select select "RUN_SHEET"
select select "LARGE"
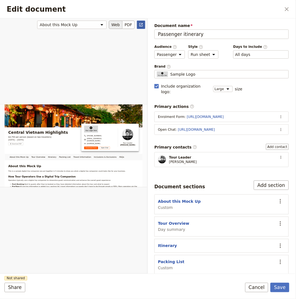
click at [142, 23] on icon "Open full preview" at bounding box center [141, 25] width 4 height 4
click at [288, 9] on icon "Close dialog" at bounding box center [287, 9] width 7 height 7
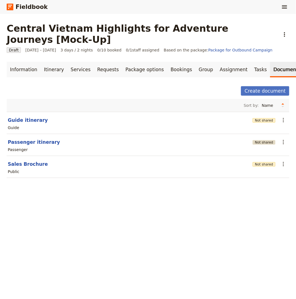
click at [270, 140] on button "Not shared" at bounding box center [264, 142] width 23 height 4
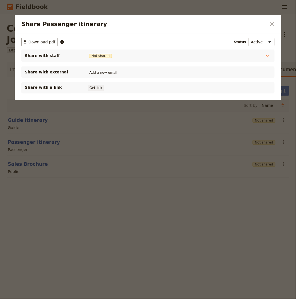
click at [94, 86] on button "Get link" at bounding box center [96, 88] width 16 height 6
click at [144, 88] on button "Get link" at bounding box center [138, 88] width 16 height 6
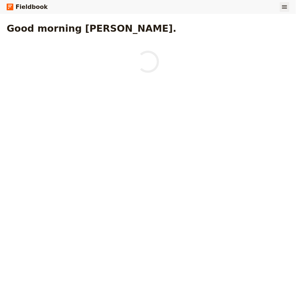
click at [283, 8] on icon "Show menu" at bounding box center [285, 7] width 7 height 7
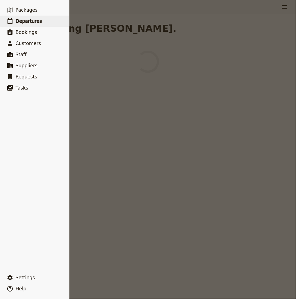
click at [33, 16] on link "​ Departures" at bounding box center [34, 21] width 69 height 11
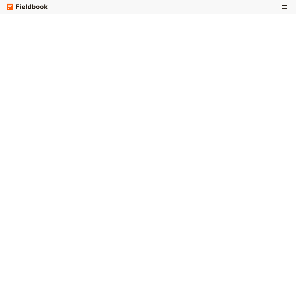
select select "CREATED_AT"
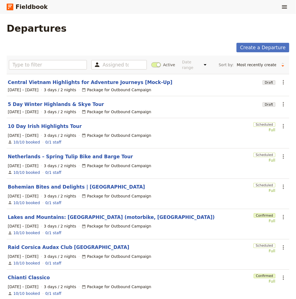
scroll to position [89, 0]
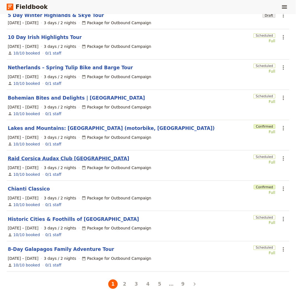
click at [56, 156] on link "Raid Corsica Audax Club [GEOGRAPHIC_DATA]" at bounding box center [69, 158] width 122 height 7
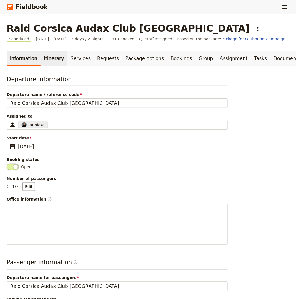
click at [53, 55] on link "Itinerary" at bounding box center [54, 59] width 27 height 16
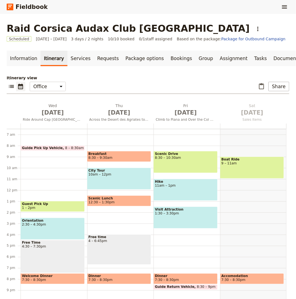
scroll to position [77, 0]
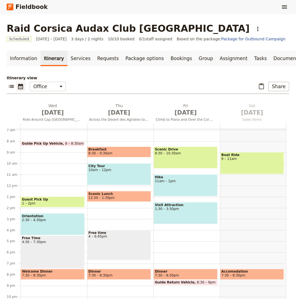
click at [54, 227] on div "Orientation 2:30 – 4:30pm" at bounding box center [53, 224] width 64 height 22
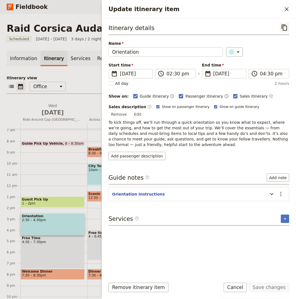
click at [285, 29] on icon "Copy itinerary item" at bounding box center [285, 27] width 7 height 7
click at [38, 258] on div "Free Time 4:30 – 7:30pm" at bounding box center [53, 252] width 64 height 33
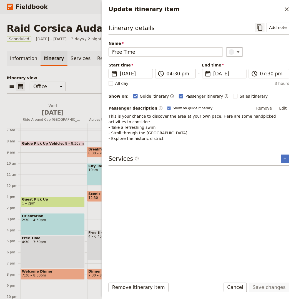
click at [263, 27] on icon "Copy itinerary item" at bounding box center [260, 27] width 5 height 6
click at [56, 274] on span "7:30 – 8:30pm" at bounding box center [52, 276] width 61 height 4
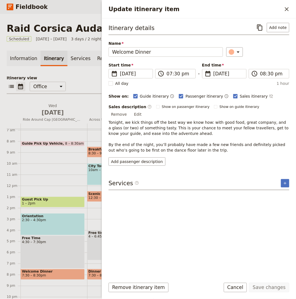
click at [70, 164] on div "Guide Pick Up Vehicle 8 – 8:30am Guest Pick Up 1 – 2pm Orientation 2:30 – 4:30p…" at bounding box center [54, 185] width 67 height 267
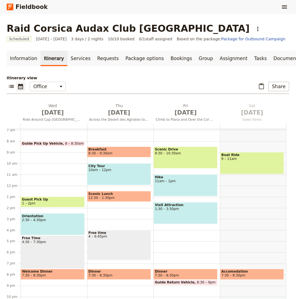
click at [102, 171] on span "10am – 12pm" at bounding box center [119, 170] width 61 height 4
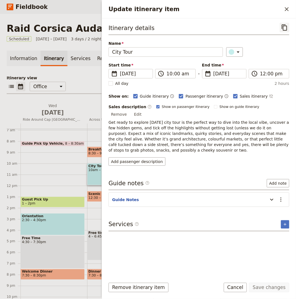
click at [284, 28] on icon "Copy itinerary item" at bounding box center [284, 27] width 5 height 6
click at [98, 196] on span "12:30 – 1:30pm" at bounding box center [102, 198] width 26 height 4
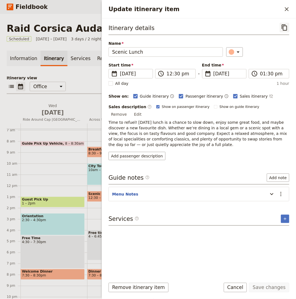
click at [285, 29] on icon "Copy itinerary item" at bounding box center [285, 27] width 7 height 7
click at [97, 155] on span at bounding box center [120, 156] width 64 height 2
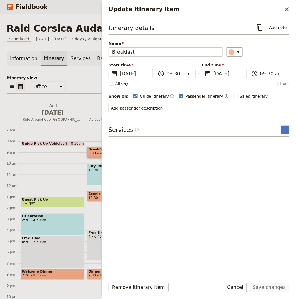
click at [97, 155] on span at bounding box center [120, 156] width 64 height 2
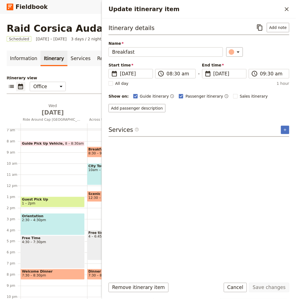
click at [91, 236] on span "4 – 6:45pm" at bounding box center [119, 237] width 61 height 4
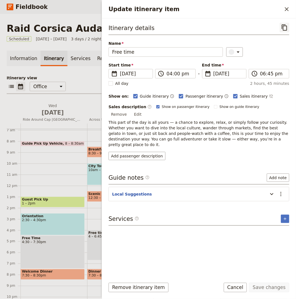
click at [286, 28] on icon "Copy itinerary item" at bounding box center [285, 27] width 7 height 7
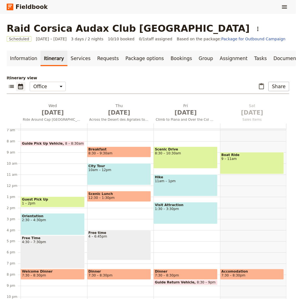
click at [112, 270] on span "Dinner" at bounding box center [119, 272] width 61 height 4
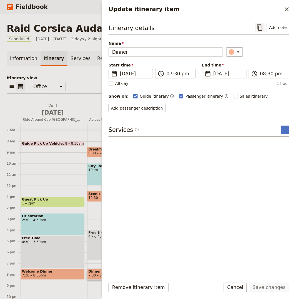
click at [265, 30] on button "​" at bounding box center [260, 27] width 9 height 9
click at [283, 6] on button "​" at bounding box center [287, 8] width 9 height 9
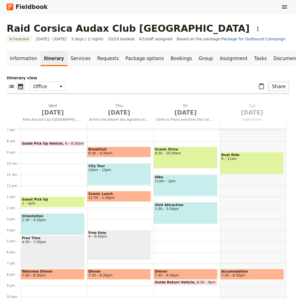
click at [174, 157] on div "Scenic Drive 8:30 – 10:30am" at bounding box center [186, 158] width 64 height 22
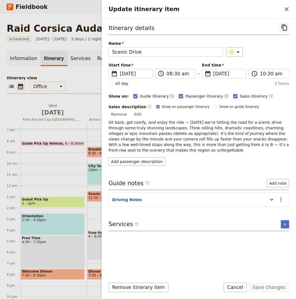
click at [284, 30] on icon "Copy itinerary item" at bounding box center [284, 27] width 5 height 6
click at [288, 7] on icon "Close drawer" at bounding box center [287, 9] width 7 height 7
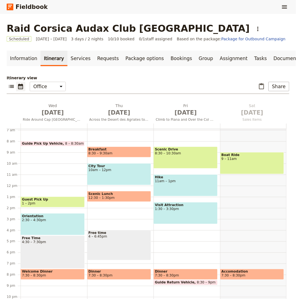
click at [197, 183] on div "Hike 11am – 1pm" at bounding box center [186, 185] width 64 height 22
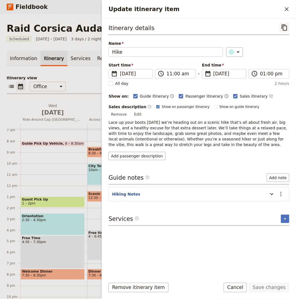
click at [286, 28] on icon "Copy itinerary item" at bounding box center [285, 27] width 7 height 7
click at [286, 9] on icon "Close drawer" at bounding box center [287, 9] width 7 height 7
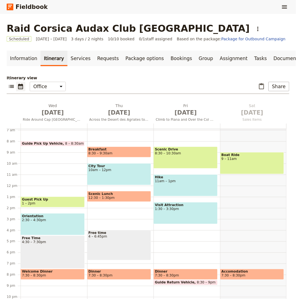
click at [172, 215] on div "Visit Attraction 1:30 – 3:30pm" at bounding box center [186, 213] width 64 height 22
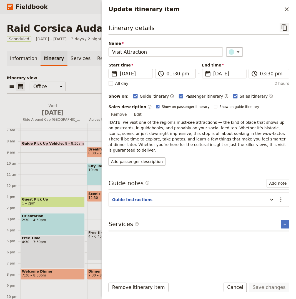
click at [288, 30] on icon "Copy itinerary item" at bounding box center [285, 27] width 7 height 7
click at [286, 7] on icon "Close drawer" at bounding box center [287, 9] width 7 height 7
